Goal: Check status: Check status

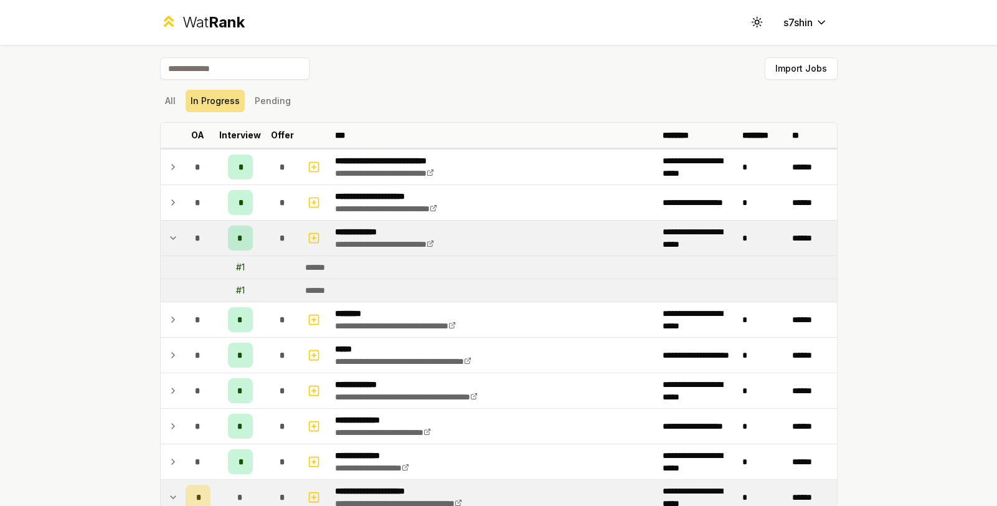
click at [186, 241] on div "*" at bounding box center [198, 237] width 25 height 25
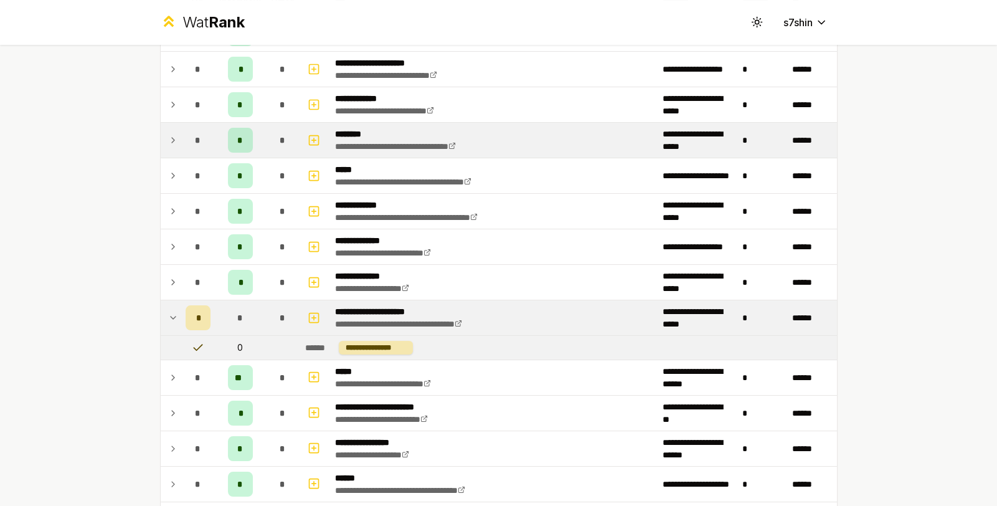
scroll to position [146, 0]
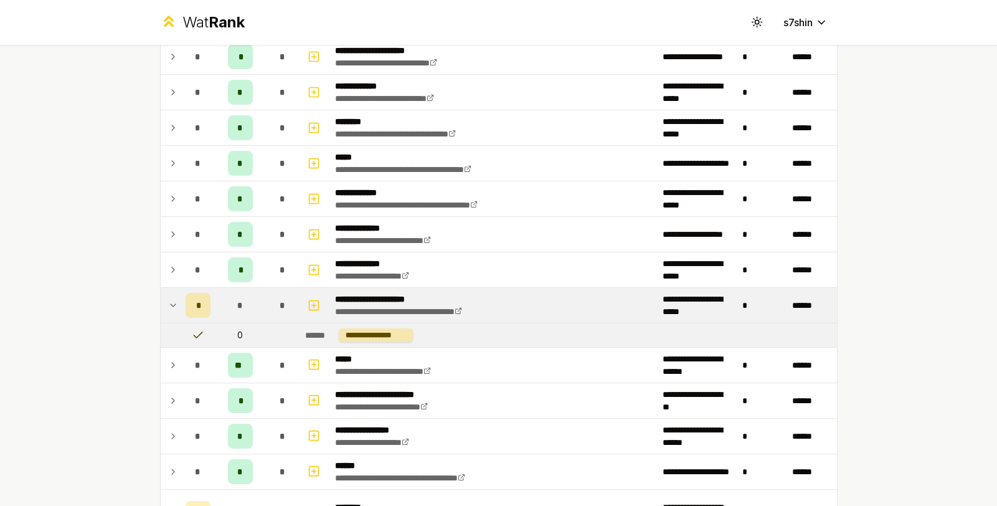
click at [152, 313] on div "**********" at bounding box center [499, 371] width 718 height 944
click at [161, 304] on td at bounding box center [171, 305] width 20 height 35
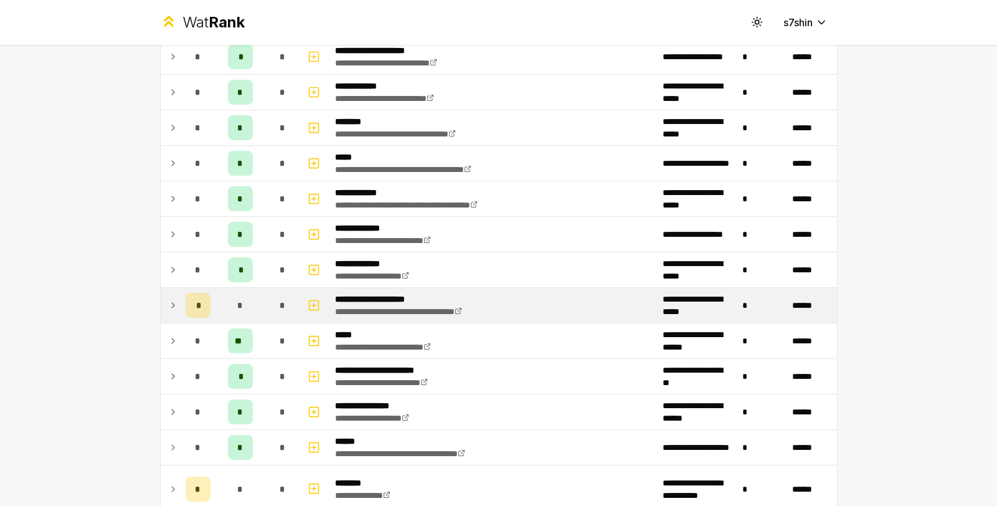
click at [161, 304] on td at bounding box center [171, 305] width 20 height 35
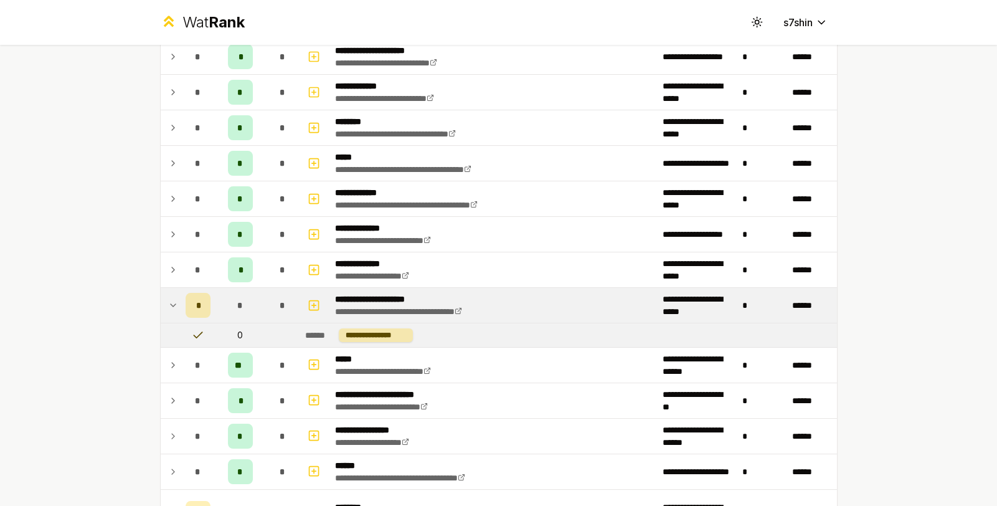
drag, startPoint x: 204, startPoint y: 300, endPoint x: 182, endPoint y: 304, distance: 22.2
click at [186, 304] on div "*" at bounding box center [198, 305] width 25 height 25
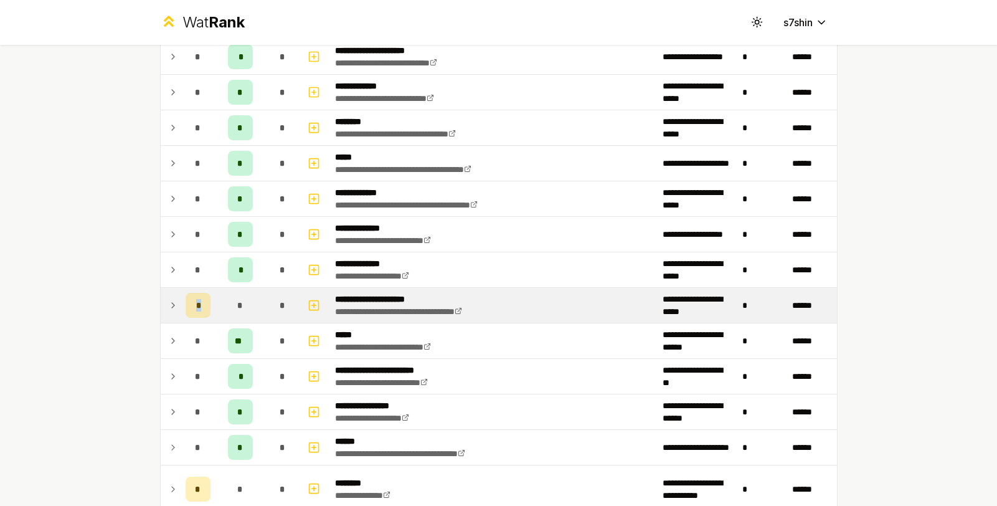
click at [186, 304] on div "*" at bounding box center [198, 305] width 25 height 25
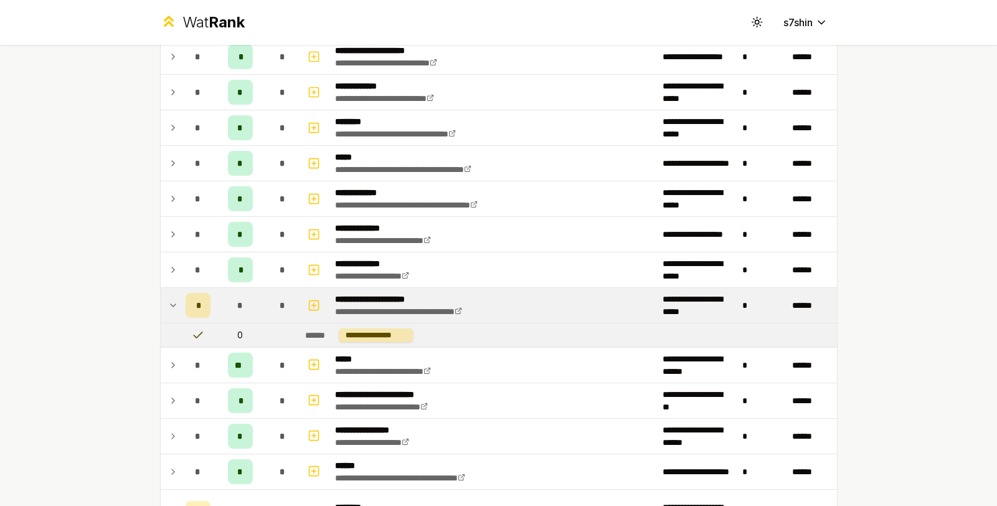
click at [161, 305] on td at bounding box center [171, 305] width 20 height 35
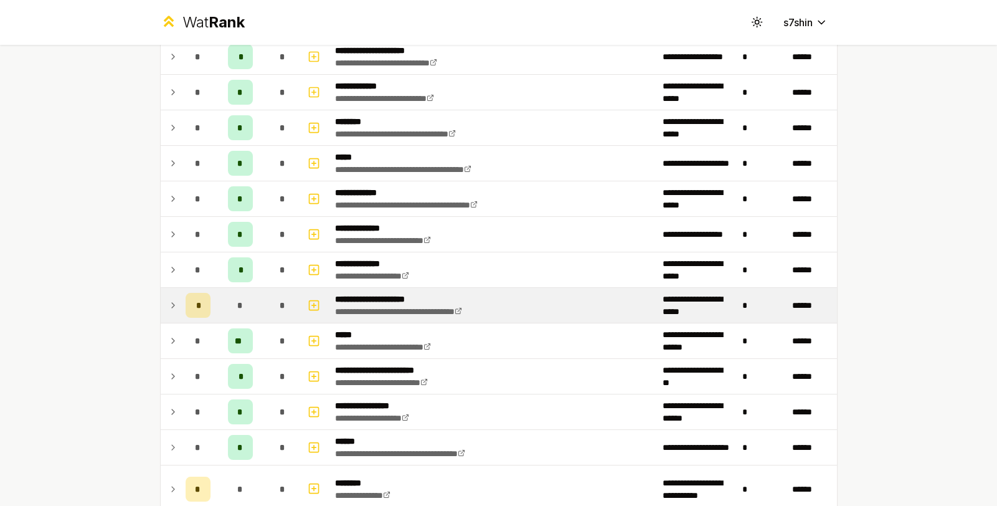
click at [168, 304] on icon at bounding box center [173, 305] width 10 height 15
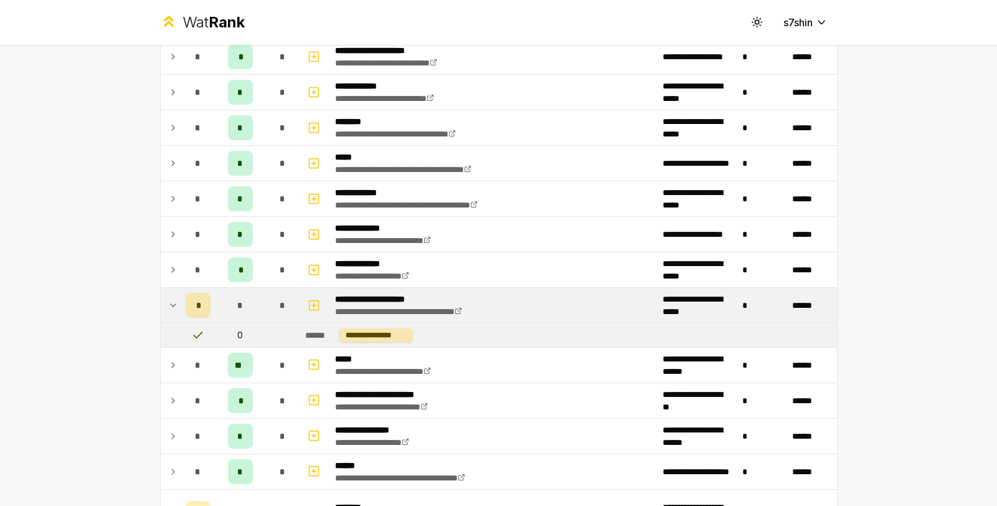
click at [112, 303] on div "**********" at bounding box center [498, 253] width 997 height 506
click at [162, 302] on td at bounding box center [171, 305] width 20 height 35
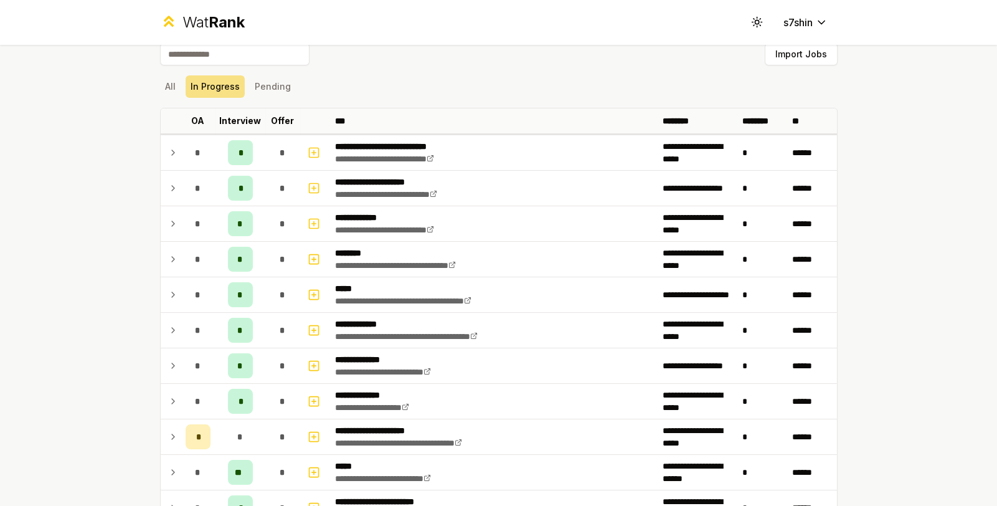
scroll to position [0, 0]
